Goal: Use online tool/utility

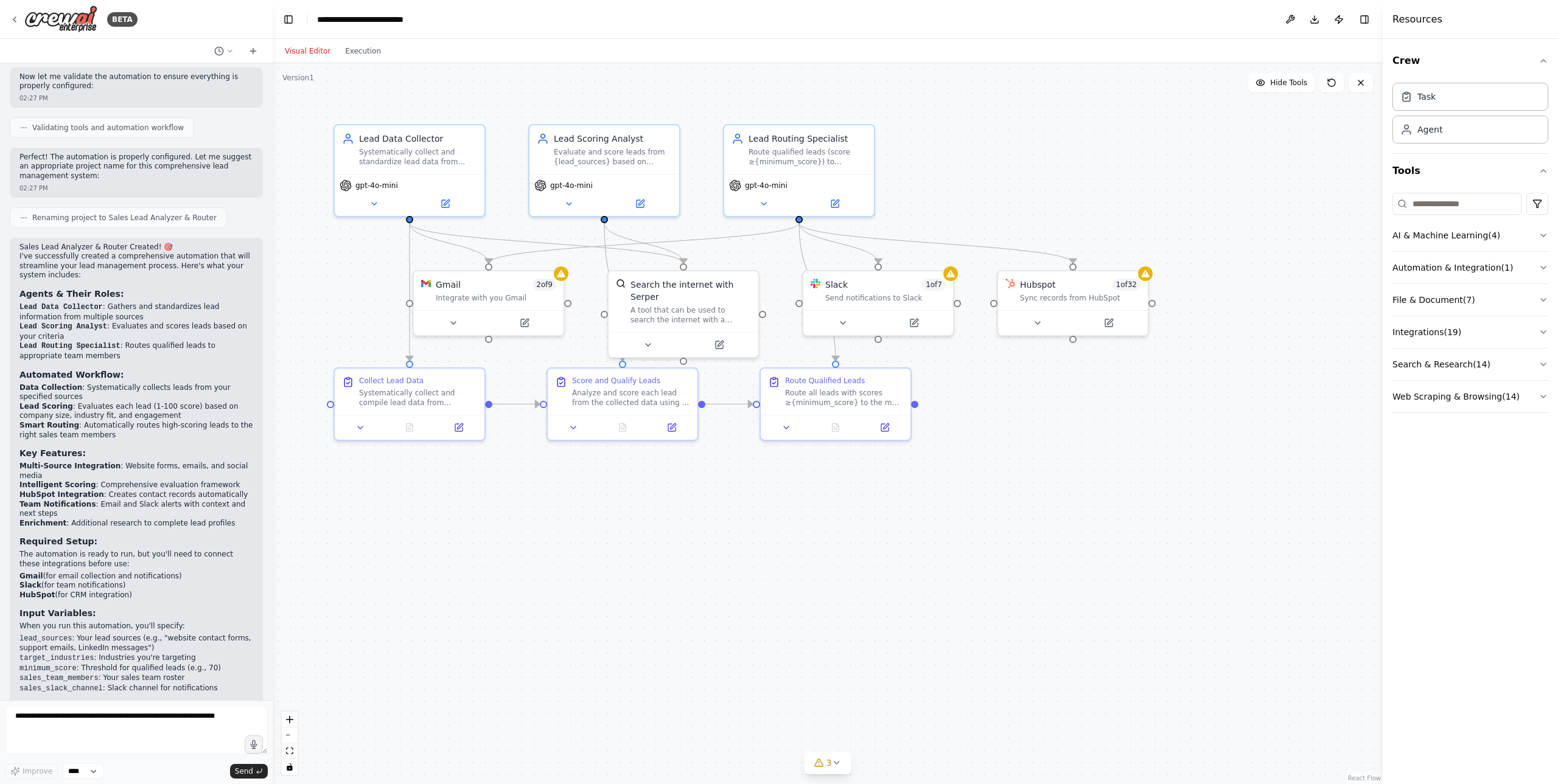
scroll to position [665, 0]
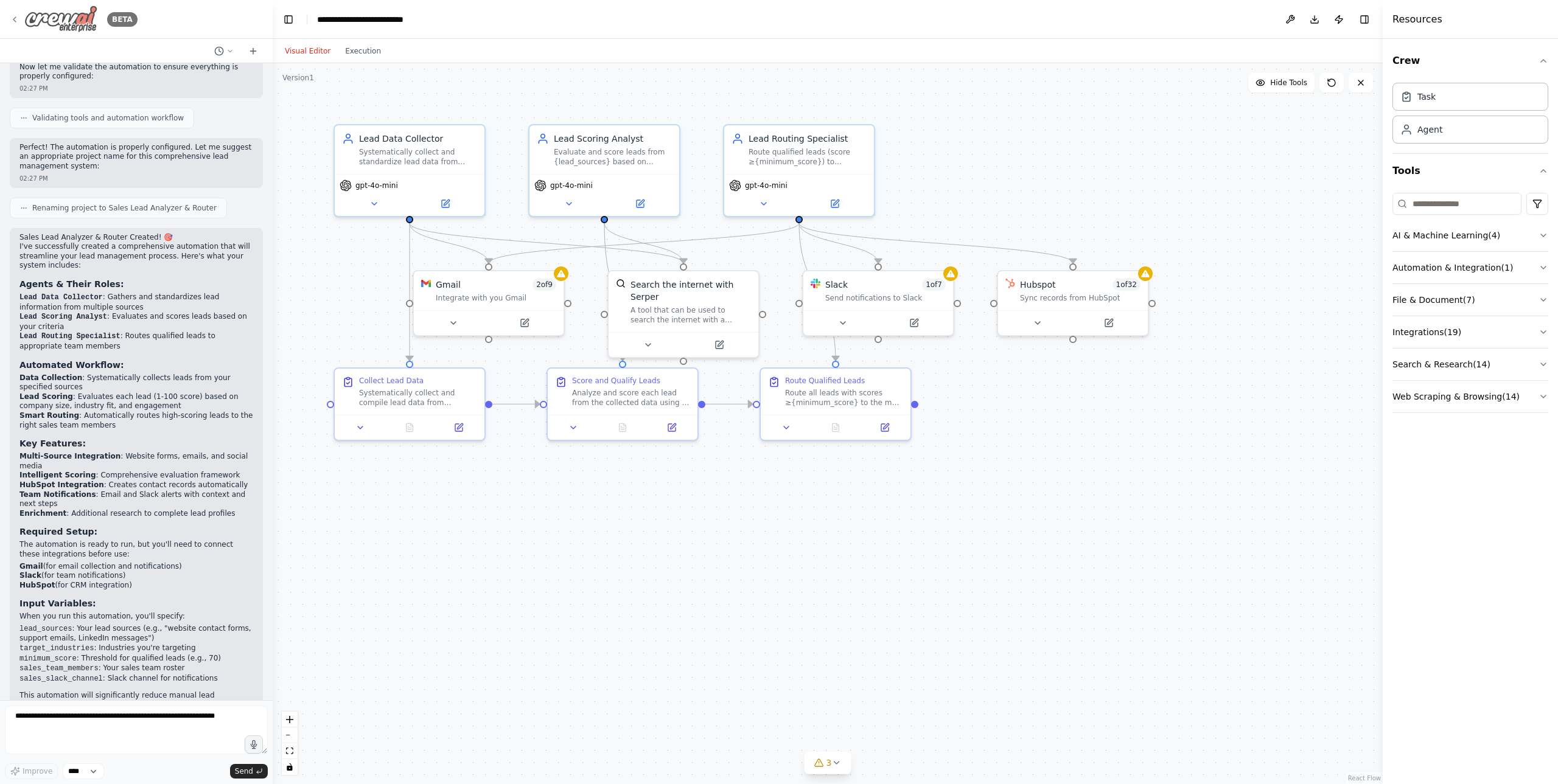
click at [20, 19] on div "BETA" at bounding box center [73, 18] width 128 height 27
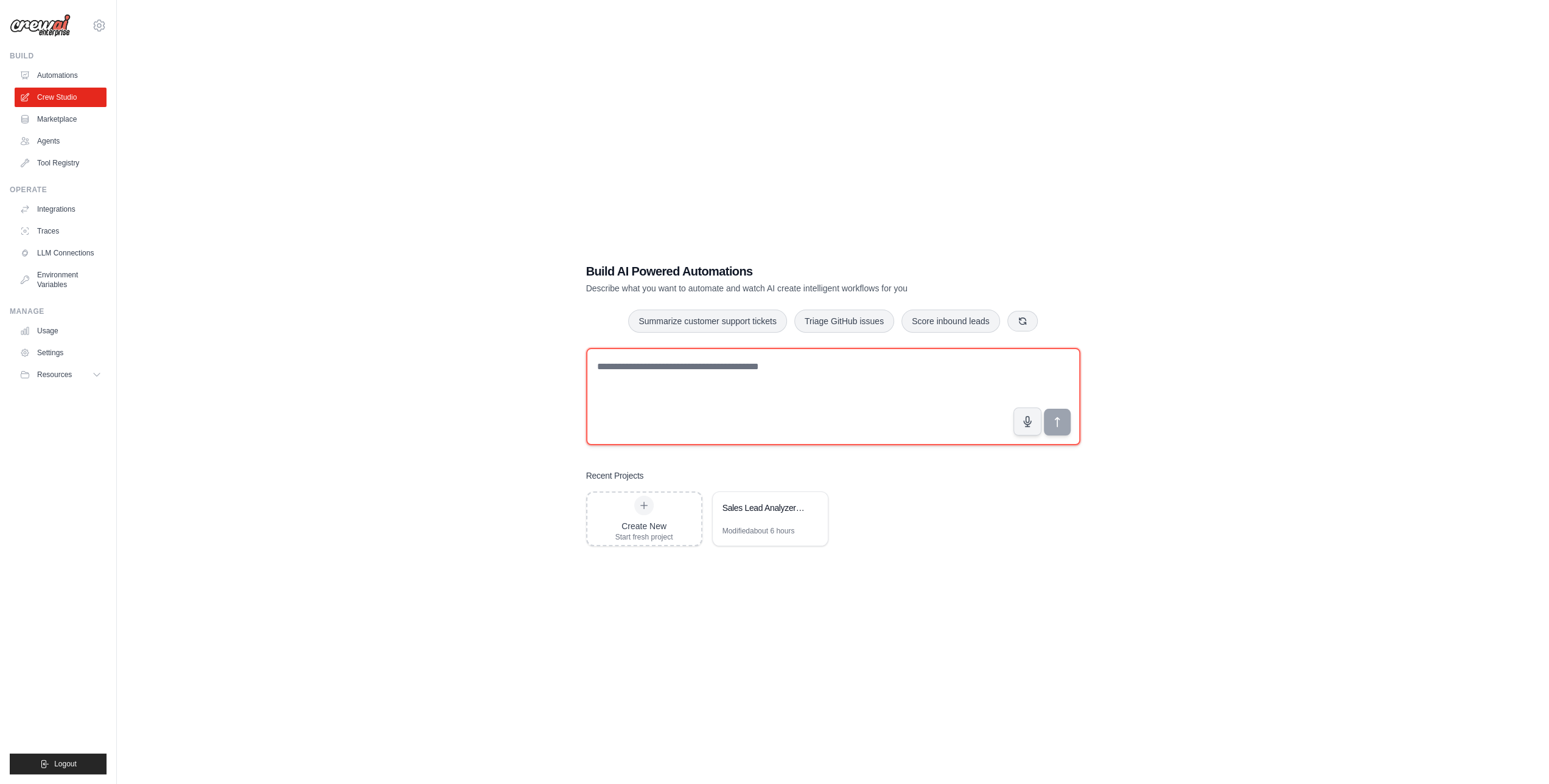
click at [820, 412] on textarea at bounding box center [833, 396] width 494 height 97
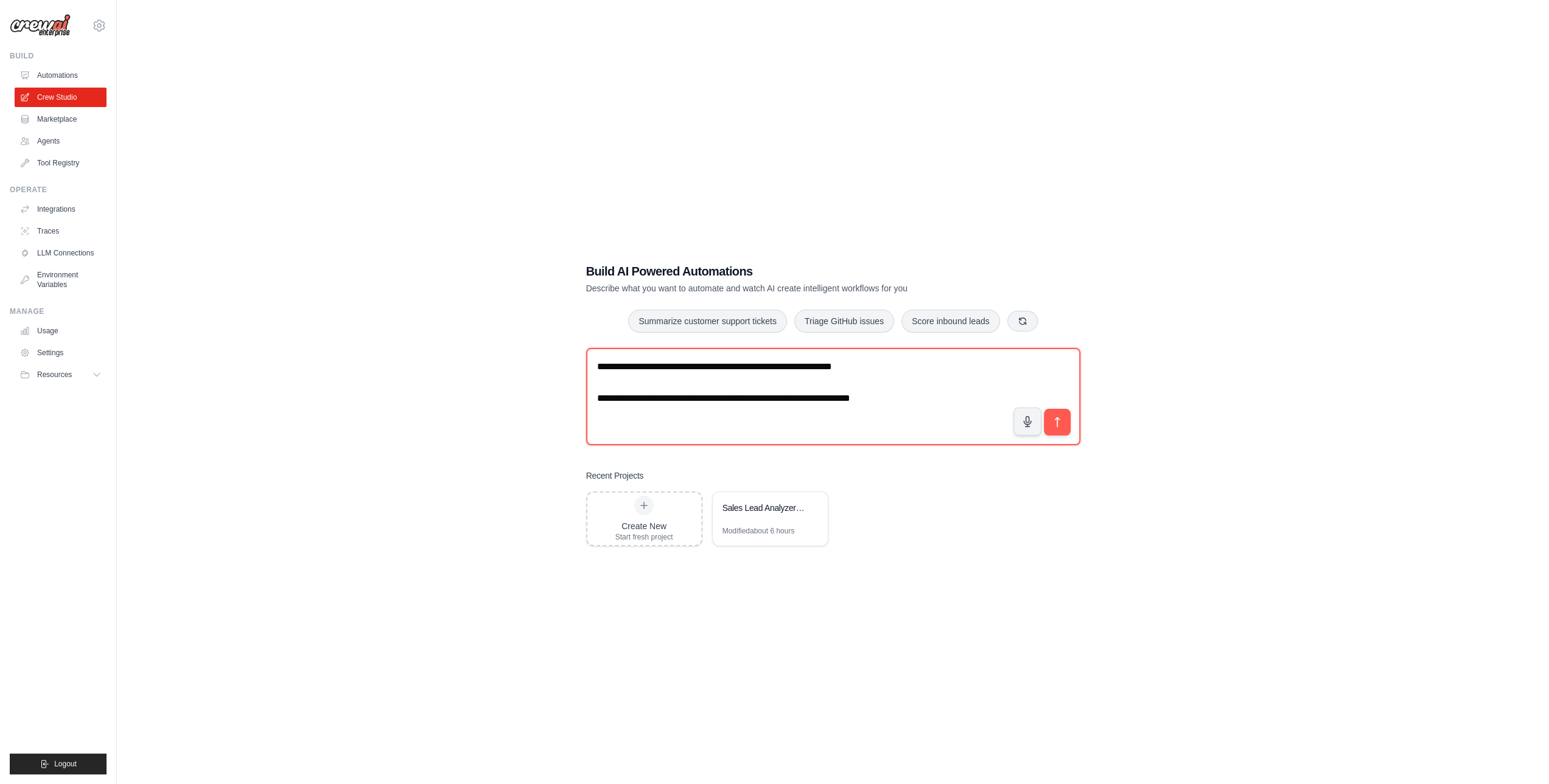
type textarea "**********"
